Goal: Information Seeking & Learning: Understand process/instructions

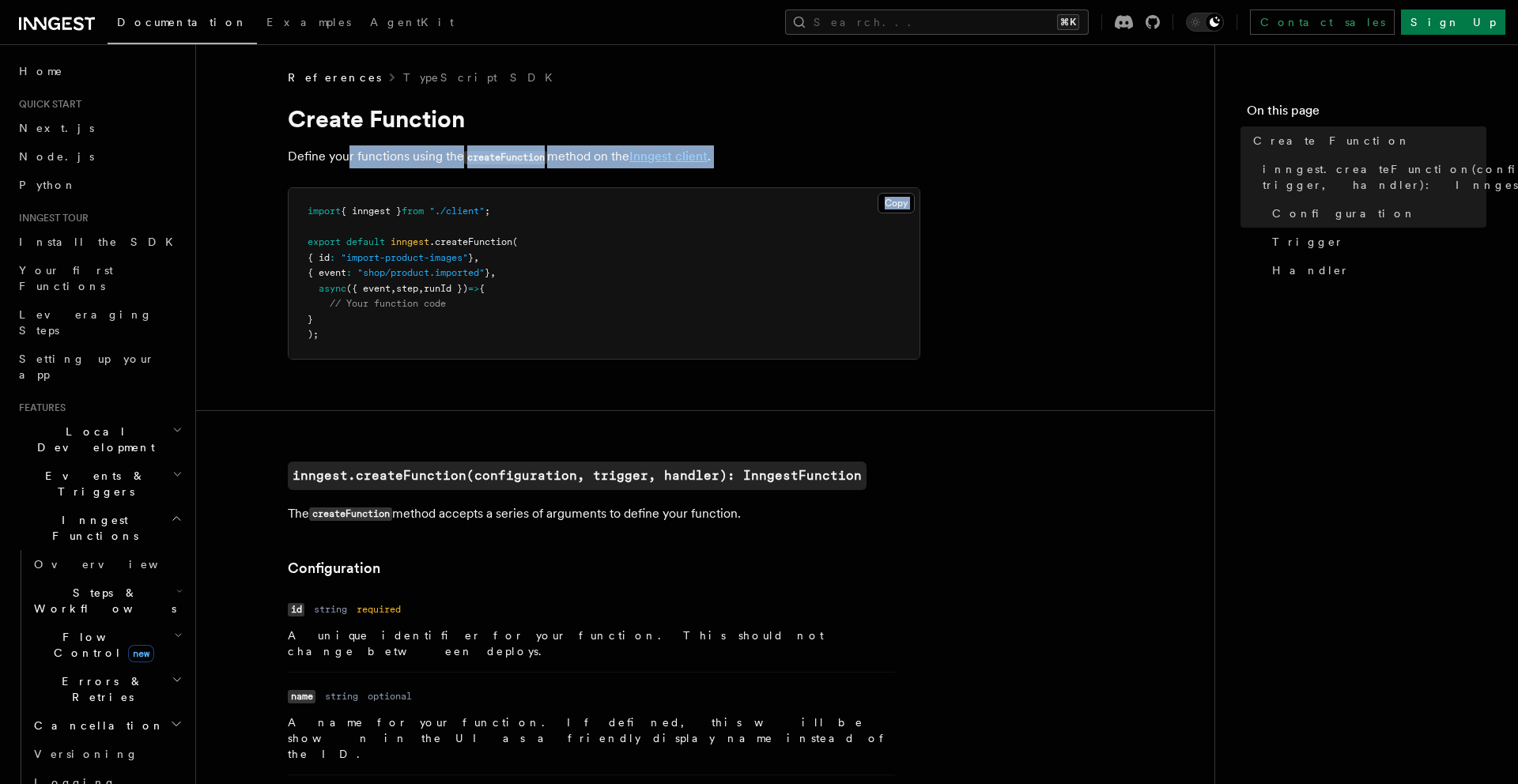
drag, startPoint x: 347, startPoint y: 161, endPoint x: 655, endPoint y: 191, distance: 309.5
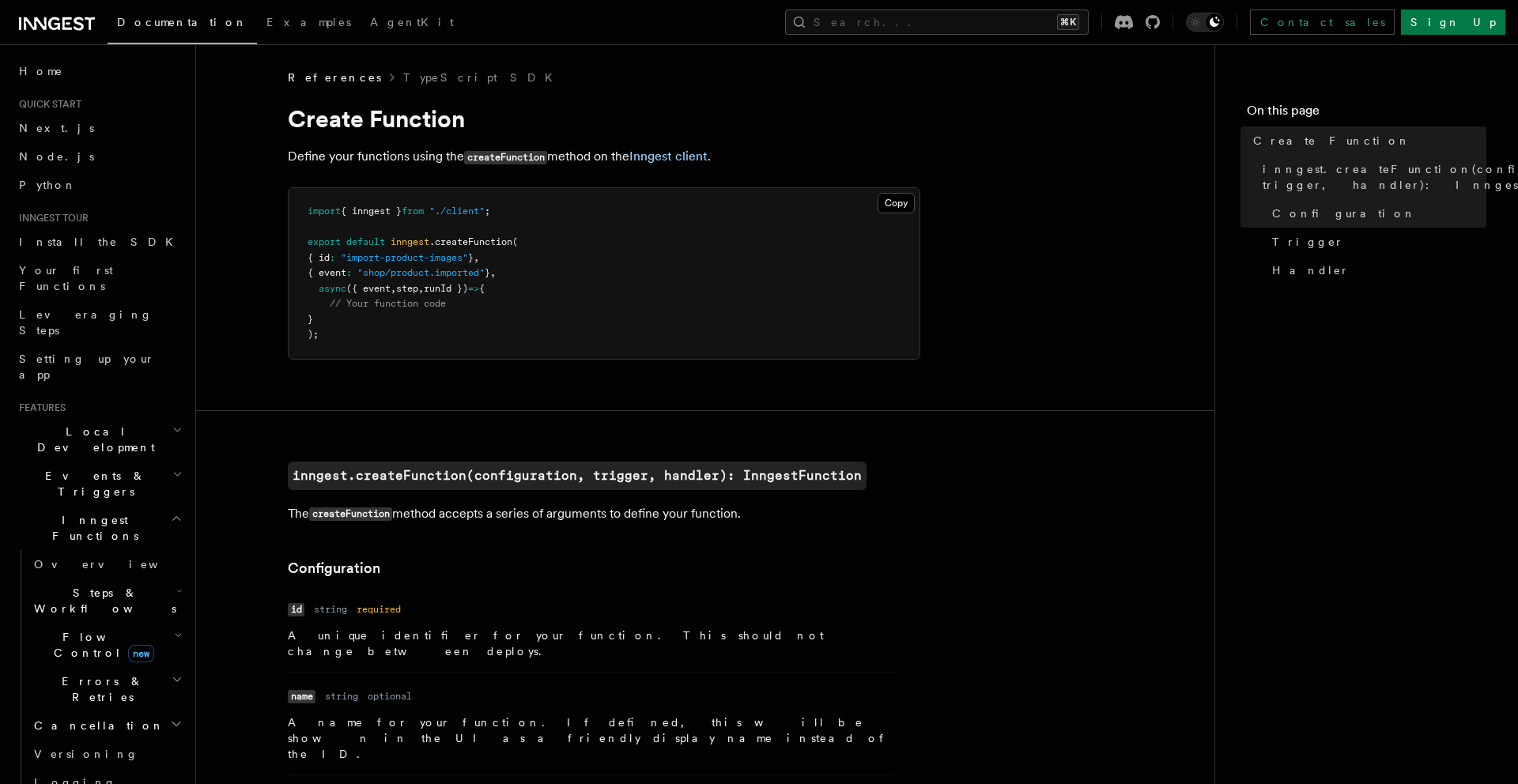
click at [358, 307] on span "// Your function code" at bounding box center [387, 302] width 116 height 11
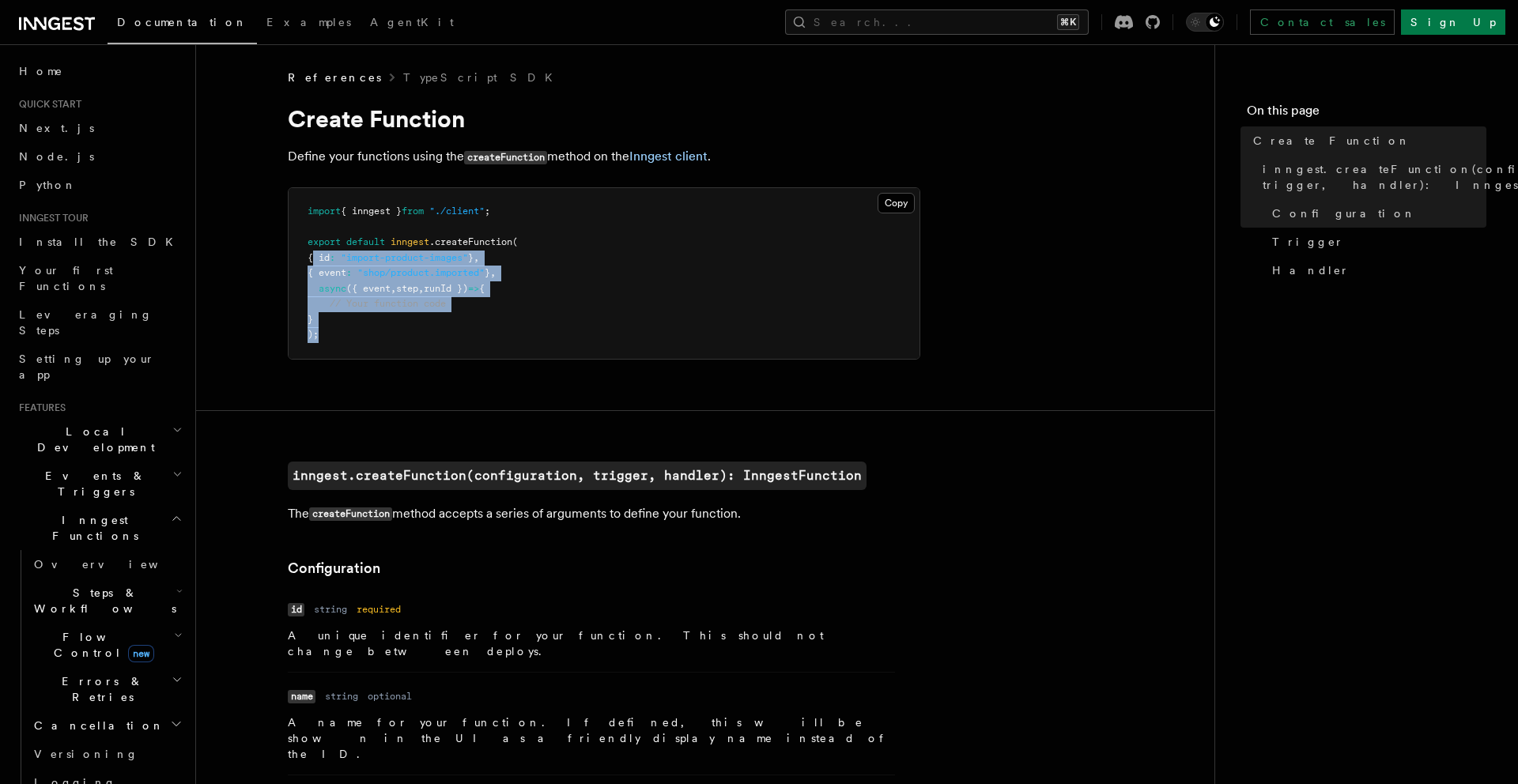
drag, startPoint x: 311, startPoint y: 257, endPoint x: 377, endPoint y: 335, distance: 102.2
click at [377, 336] on pre "import { inngest } from "./client" ; export default inngest .createFunction ( {…" at bounding box center [604, 274] width 631 height 171
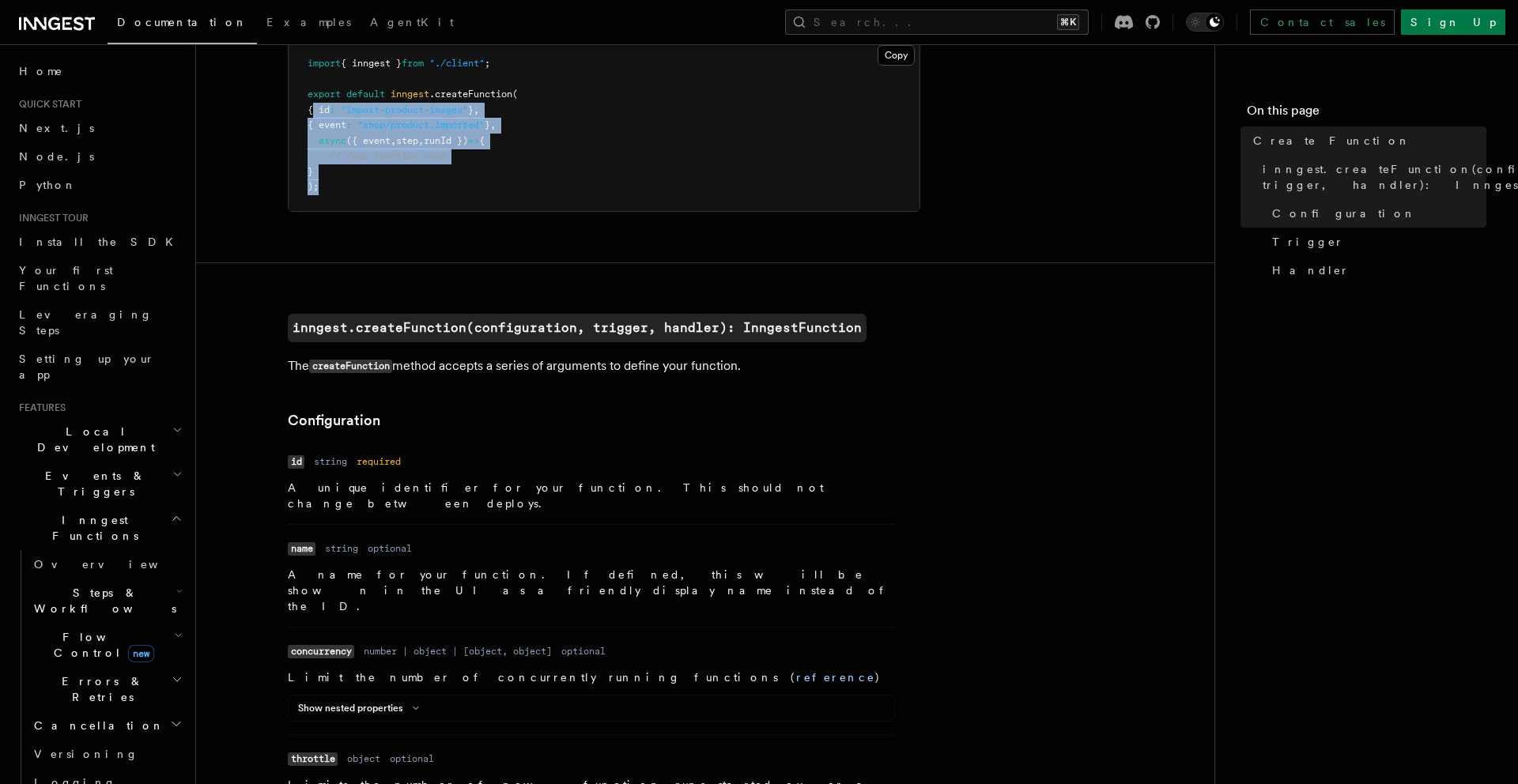
scroll to position [157, 0]
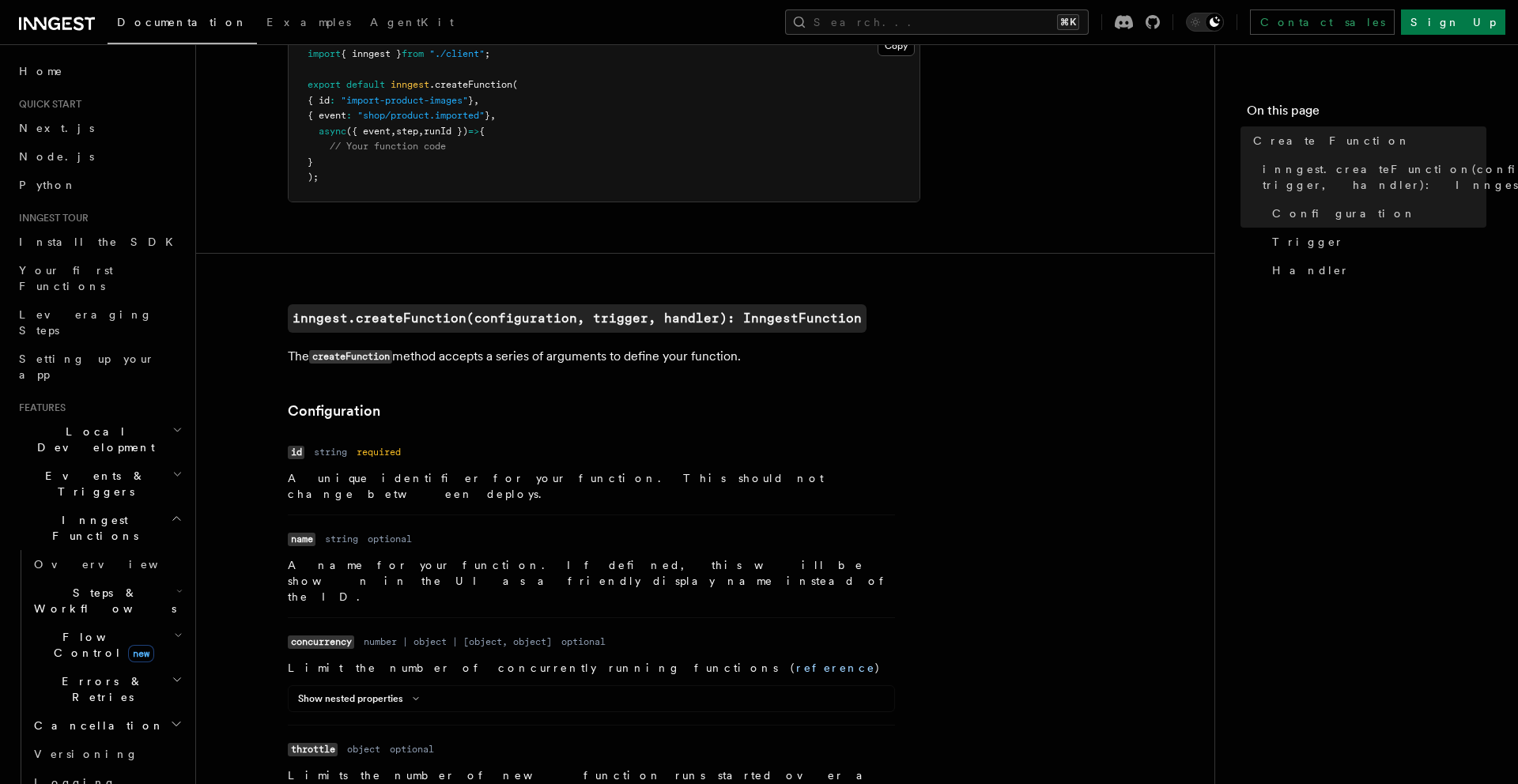
drag, startPoint x: 399, startPoint y: 361, endPoint x: 598, endPoint y: 361, distance: 199.0
click at [463, 361] on p "The createFunction method accepts a series of arguments to define your function." at bounding box center [604, 357] width 632 height 23
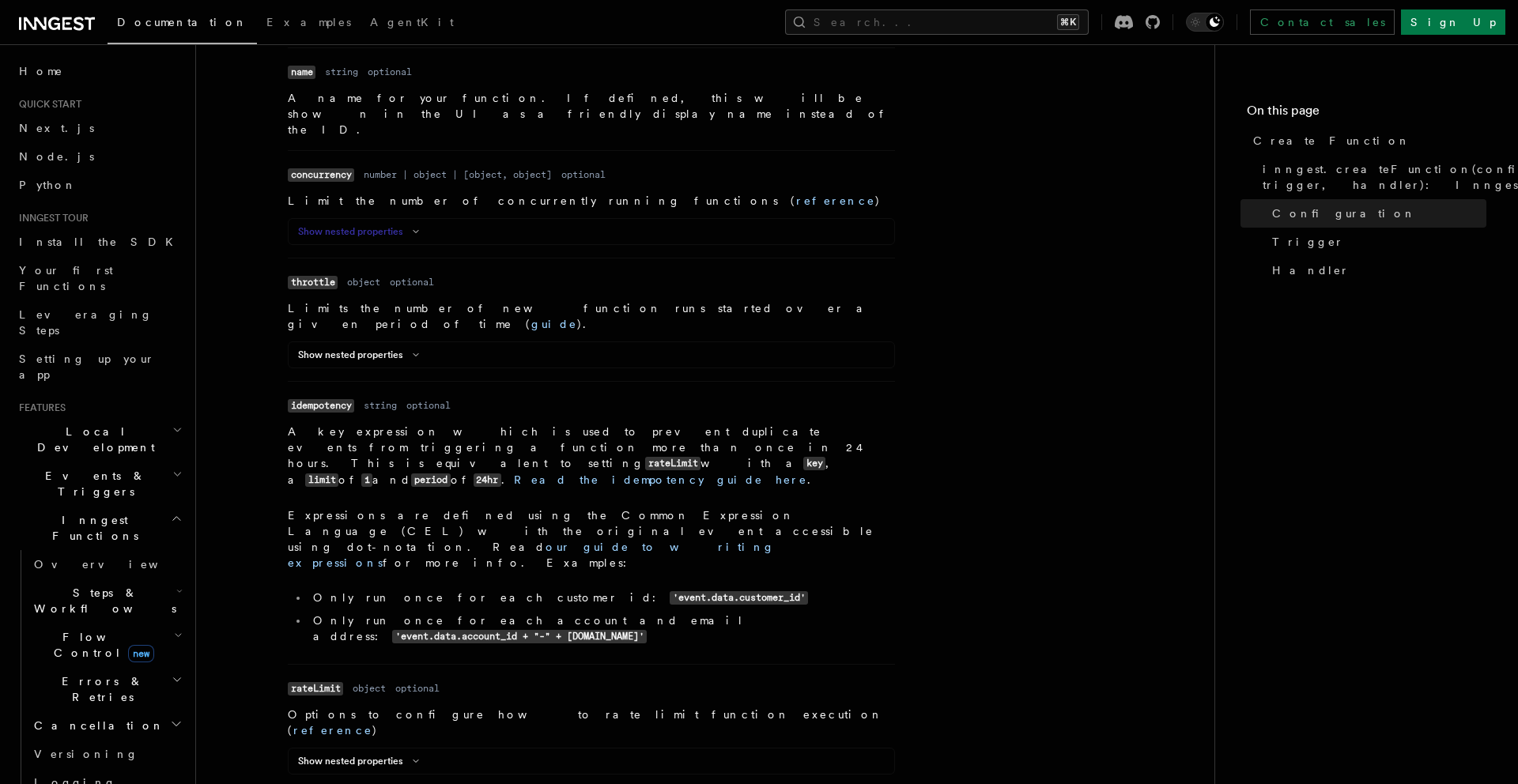
scroll to position [0, 0]
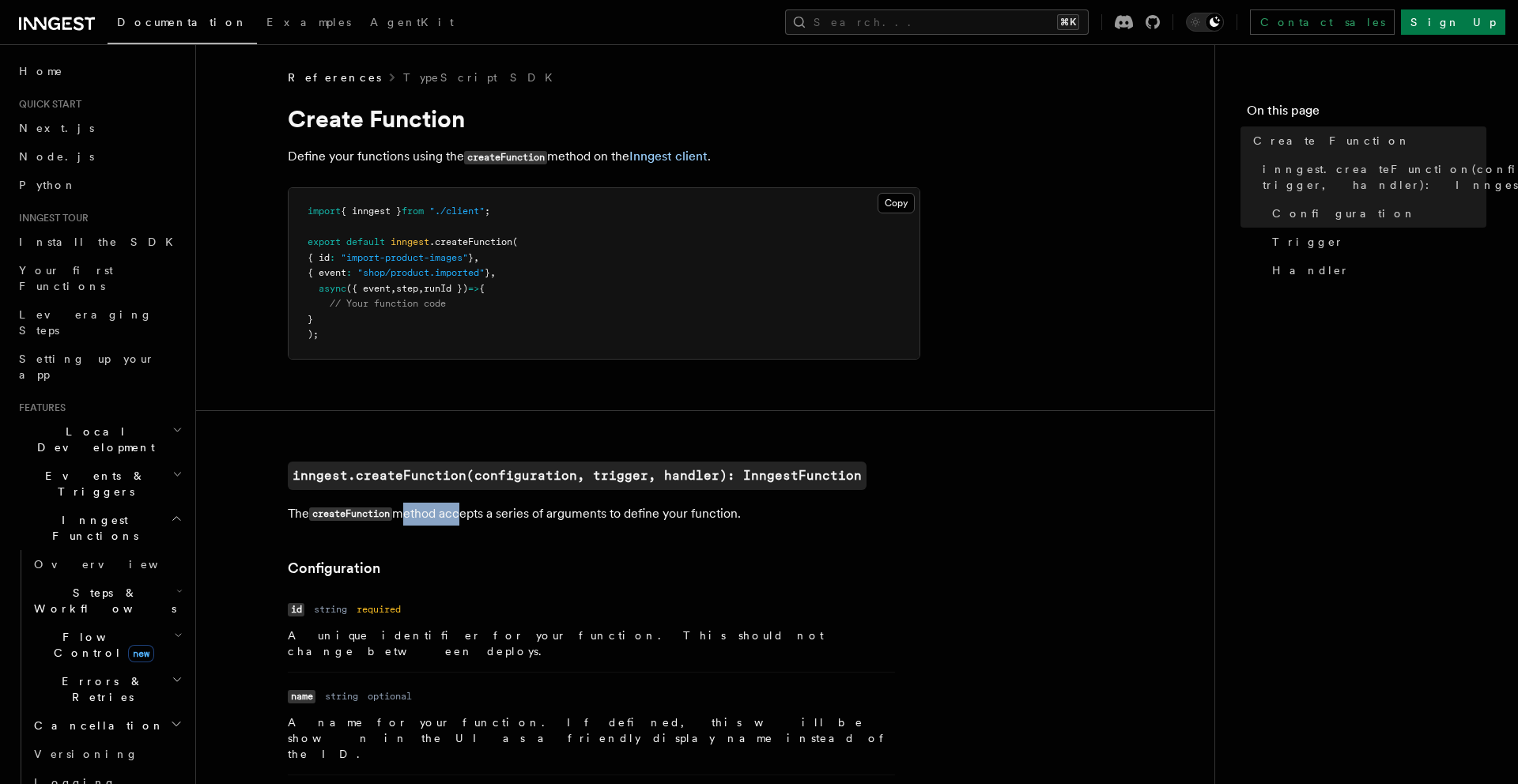
drag, startPoint x: 320, startPoint y: 228, endPoint x: 377, endPoint y: 324, distance: 111.6
click at [377, 324] on pre "import { inngest } from "./client" ; export default inngest .createFunction ( {…" at bounding box center [604, 274] width 631 height 171
drag, startPoint x: 355, startPoint y: 277, endPoint x: 535, endPoint y: 279, distance: 180.0
click at [535, 279] on pre "import { inngest } from "./client" ; export default inngest .createFunction ( {…" at bounding box center [604, 274] width 631 height 171
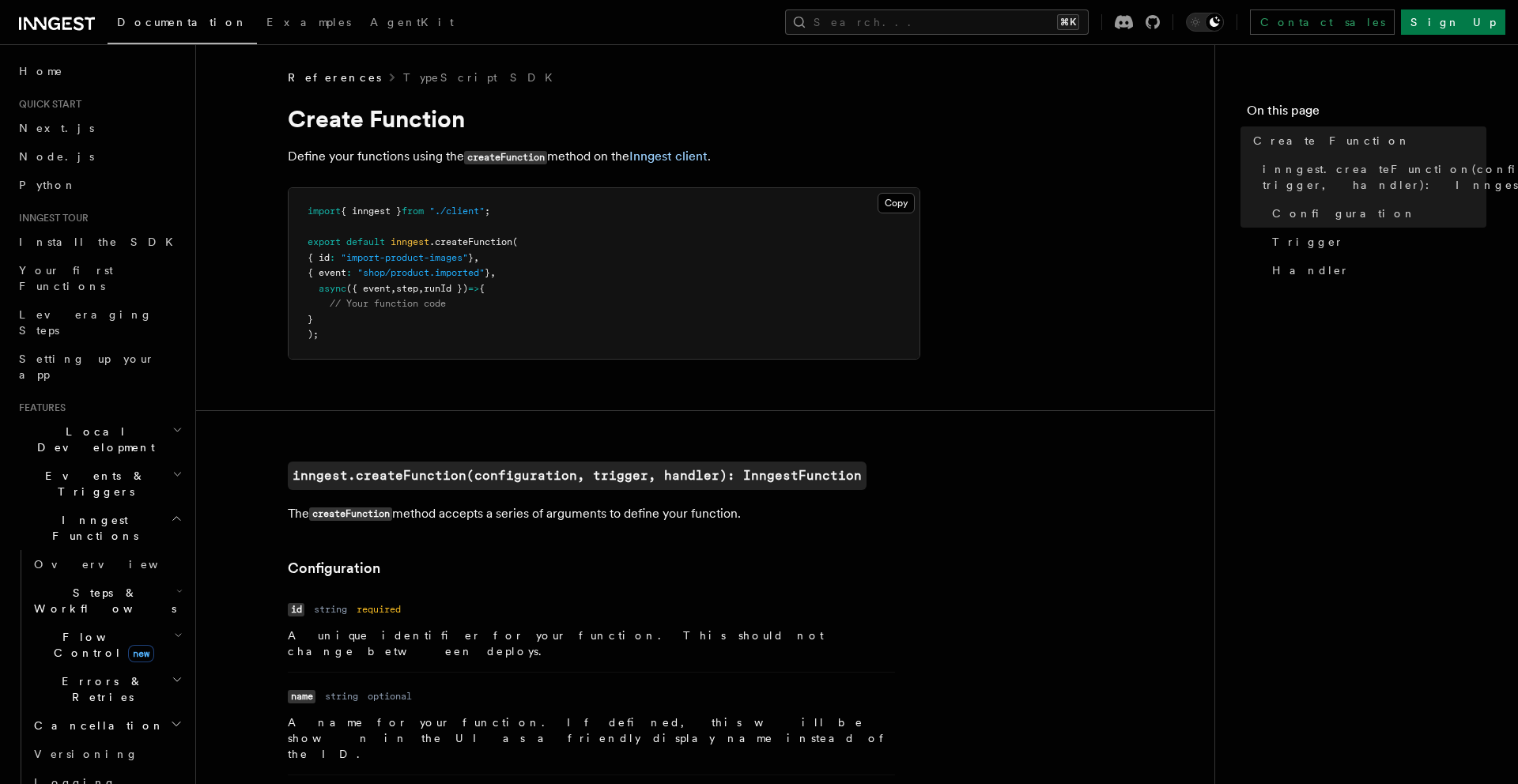
drag, startPoint x: 349, startPoint y: 320, endPoint x: 303, endPoint y: 288, distance: 56.0
click at [303, 288] on pre "import { inngest } from "./client" ; export default inngest .createFunction ( {…" at bounding box center [604, 274] width 631 height 171
click at [390, 316] on pre "import { inngest } from "./client" ; export default inngest .createFunction ( {…" at bounding box center [604, 274] width 631 height 171
drag, startPoint x: 374, startPoint y: 275, endPoint x: 498, endPoint y: 269, distance: 124.1
click at [484, 269] on span ""shop/product.imported"" at bounding box center [420, 272] width 127 height 11
